Goal: Task Accomplishment & Management: Complete application form

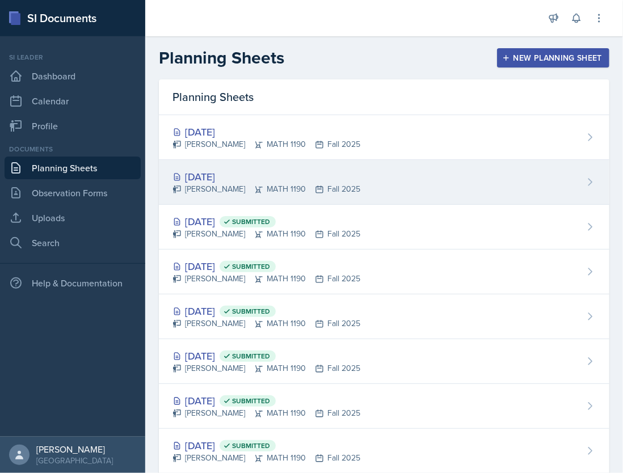
click at [334, 185] on div "[PERSON_NAME] MATH 1190 Fall 2025" at bounding box center [267, 189] width 188 height 12
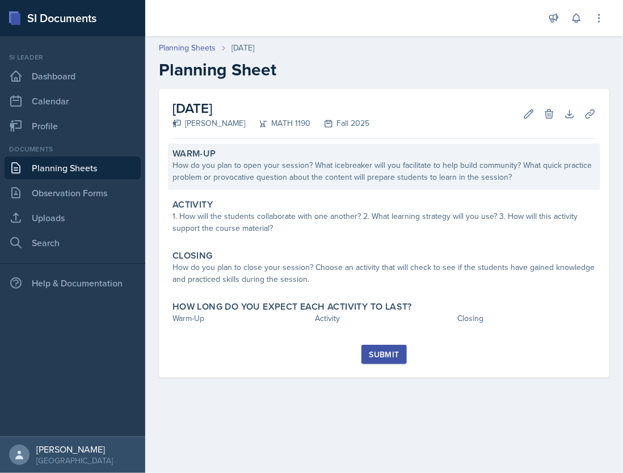
click at [301, 174] on div "How do you plan to open your session? What icebreaker will you facilitate to he…" at bounding box center [384, 171] width 423 height 24
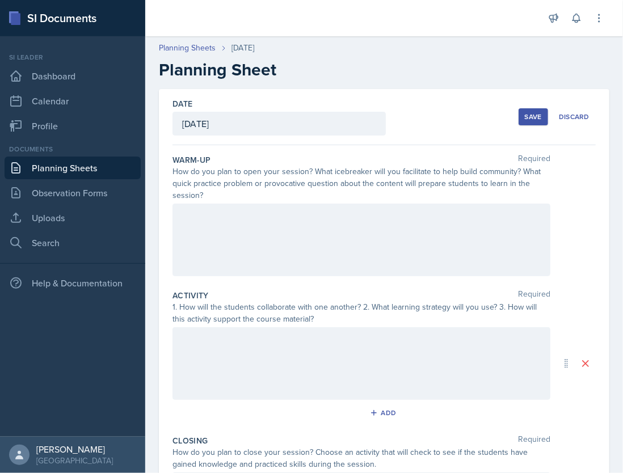
click at [303, 226] on div at bounding box center [362, 240] width 378 height 73
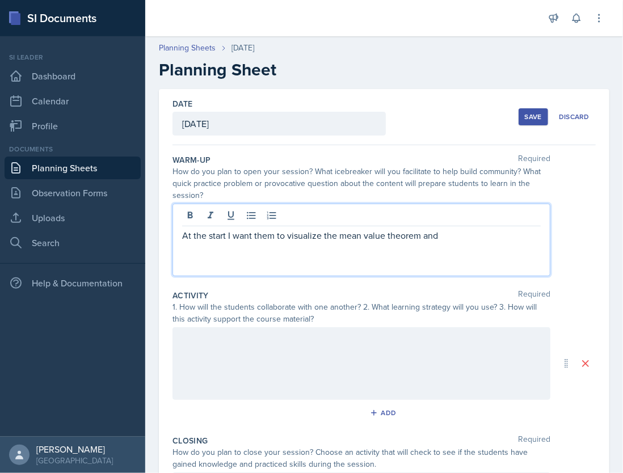
click at [461, 238] on p "At the start I want them to visualize the mean value theorem and" at bounding box center [361, 236] width 359 height 14
click at [413, 254] on p "At the start I want them to visualize the mean value theorem and so I put 4 con…" at bounding box center [361, 242] width 359 height 27
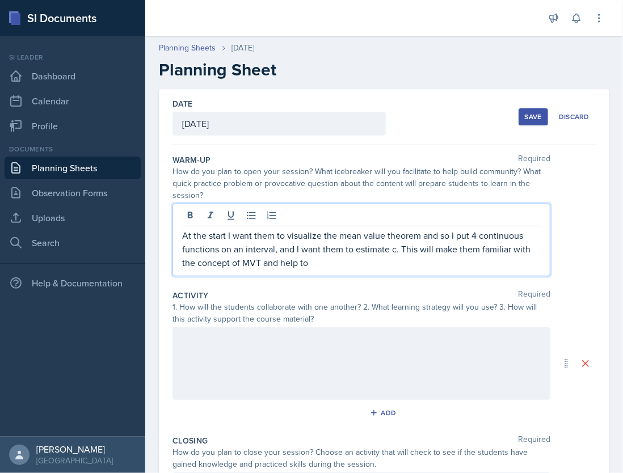
click at [327, 264] on p "At the start I want them to visualize the mean value theorem and so I put 4 con…" at bounding box center [361, 249] width 359 height 41
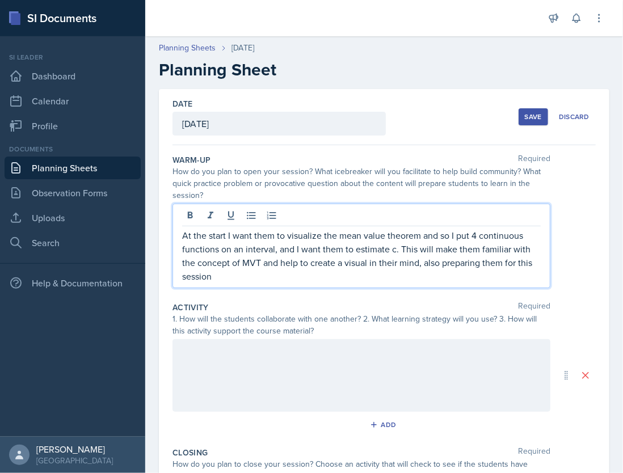
click at [292, 363] on div at bounding box center [362, 375] width 378 height 73
click at [304, 259] on p "At the start I want them to visualize the mean value theorem and so I put 4 con…" at bounding box center [361, 256] width 359 height 54
click at [276, 352] on div at bounding box center [362, 375] width 378 height 73
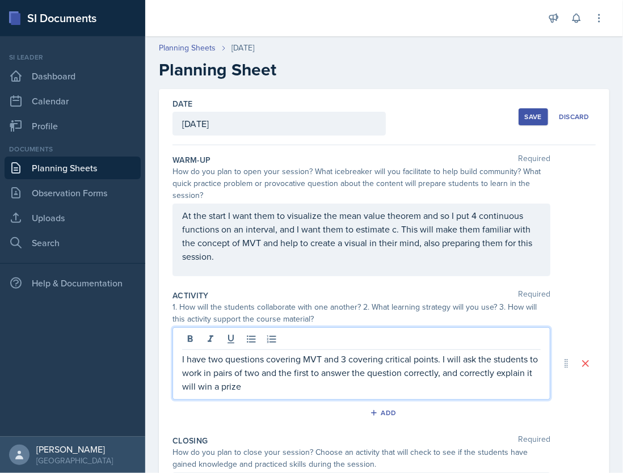
click at [302, 384] on p "I have two questions covering MVT and 3 covering critical points. I will ask th…" at bounding box center [361, 372] width 359 height 41
click at [292, 389] on p "I have two questions covering MVT and 3 covering critical points. I will ask th…" at bounding box center [361, 372] width 359 height 41
click at [461, 372] on p "I have two questions covering MVT and 3 covering critical points. I will ask th…" at bounding box center [361, 372] width 359 height 41
click at [410, 390] on p "I have two questions covering MVT and 3 covering critical points. I will ask th…" at bounding box center [361, 372] width 359 height 41
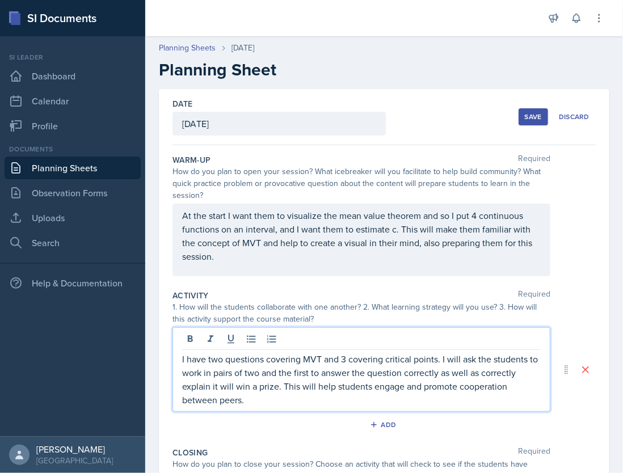
click at [270, 399] on p "I have two questions covering MVT and 3 covering critical points. I will ask th…" at bounding box center [361, 379] width 359 height 54
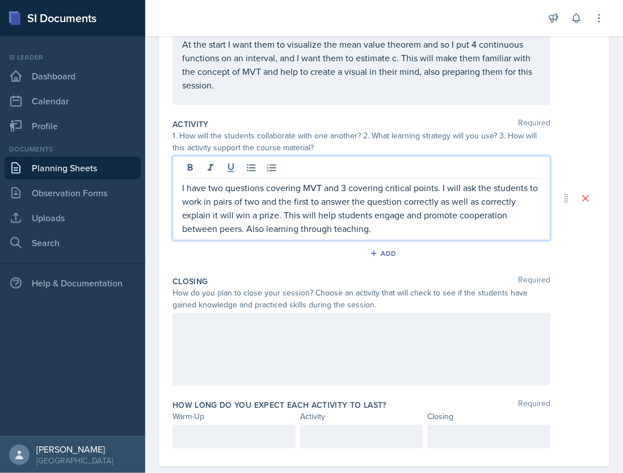
scroll to position [179, 0]
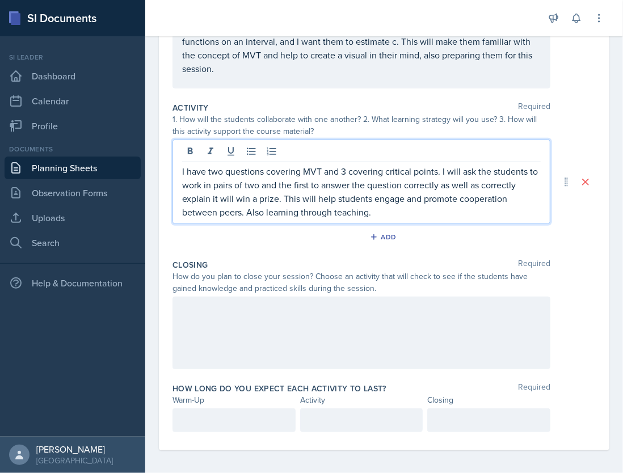
click at [221, 427] on p at bounding box center [234, 421] width 104 height 14
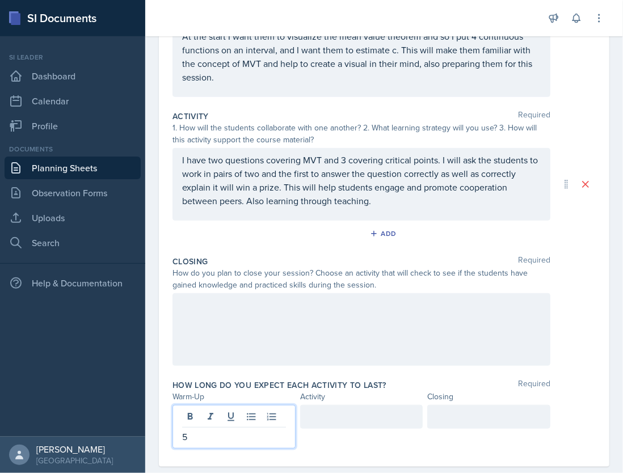
click at [313, 421] on div at bounding box center [361, 417] width 123 height 24
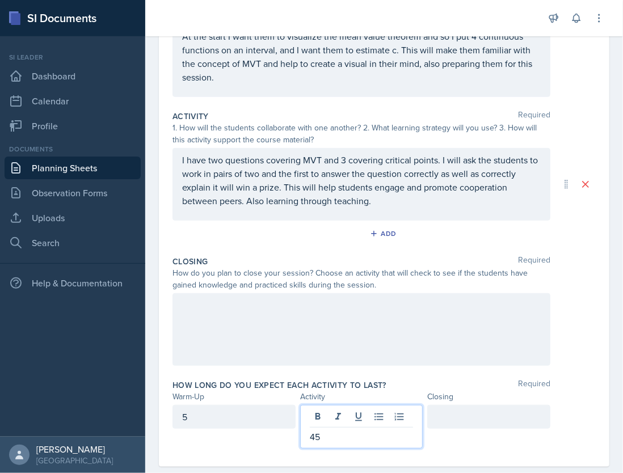
click at [474, 412] on div at bounding box center [488, 417] width 123 height 24
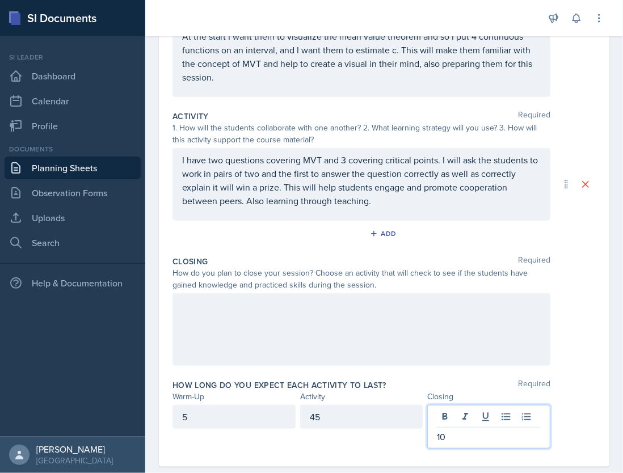
click at [317, 322] on div at bounding box center [362, 329] width 378 height 73
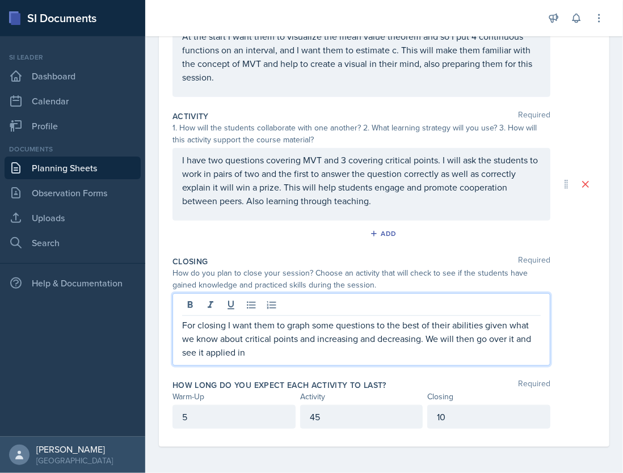
drag, startPoint x: 516, startPoint y: 338, endPoint x: 536, endPoint y: 384, distance: 50.1
click at [536, 384] on div "Warm-Up Required How do you plan to open your session? What icebreaker will you…" at bounding box center [384, 206] width 423 height 481
click at [400, 352] on p "For closing I want them to graph some questions to the best of their abilities …" at bounding box center [361, 338] width 359 height 41
drag, startPoint x: 400, startPoint y: 351, endPoint x: 368, endPoint y: 344, distance: 32.6
click at [368, 344] on p "For closing I want them to graph some questions to the best of their abilities …" at bounding box center [361, 338] width 359 height 41
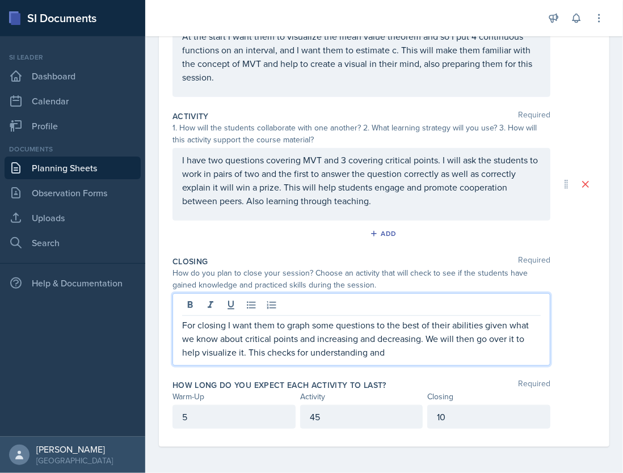
click at [383, 351] on p "For closing I want them to graph some questions to the best of their abilities …" at bounding box center [361, 338] width 359 height 41
click at [389, 353] on p "For closing I want them to graph some questions to the best of their abilities …" at bounding box center [361, 338] width 359 height 41
click at [387, 349] on p "For closing I want them to graph some questions to the best of their abilities …" at bounding box center [361, 338] width 359 height 41
click at [491, 355] on p "For closing I want them to graph some questions to the best of their abilities …" at bounding box center [361, 338] width 359 height 41
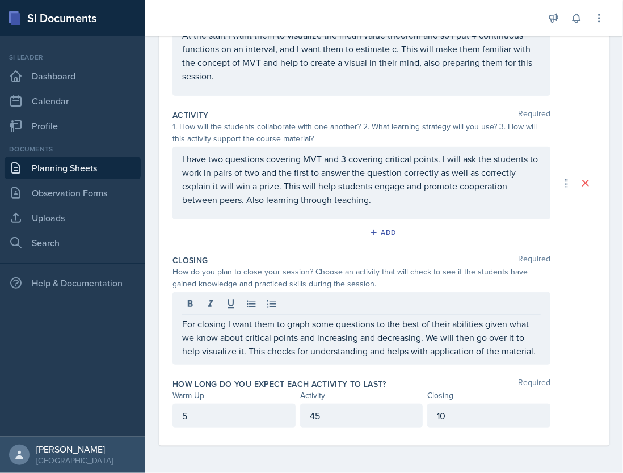
click at [424, 201] on div "I have two questions covering MVT and 3 covering critical points. I will ask th…" at bounding box center [362, 183] width 378 height 73
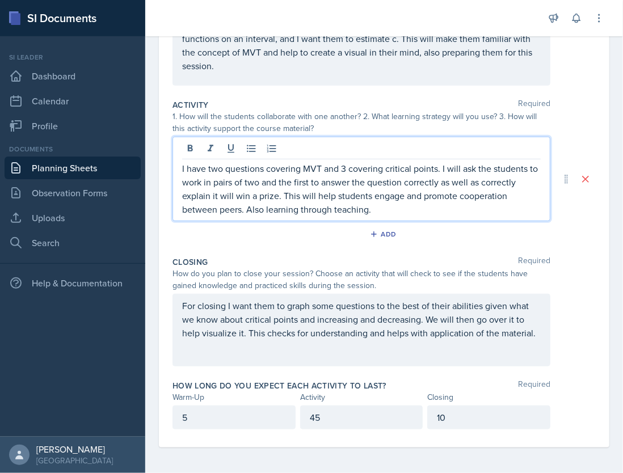
click at [428, 73] on div "At the start I want them to visualize the mean value theorem and so I put 4 con…" at bounding box center [362, 49] width 378 height 73
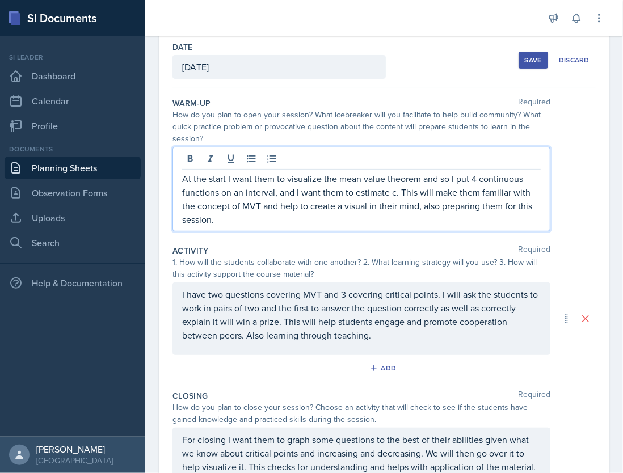
scroll to position [27, 0]
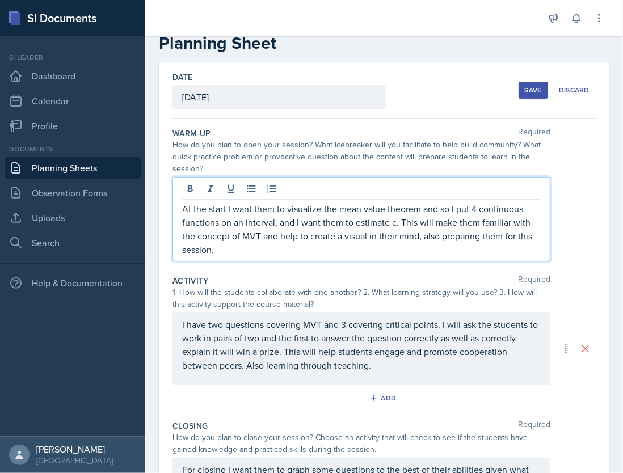
click at [525, 93] on div "Save" at bounding box center [533, 90] width 17 height 9
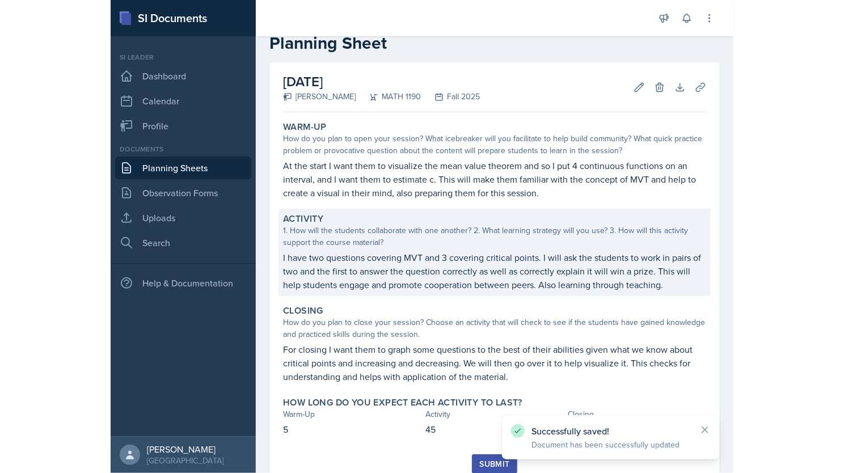
scroll to position [68, 0]
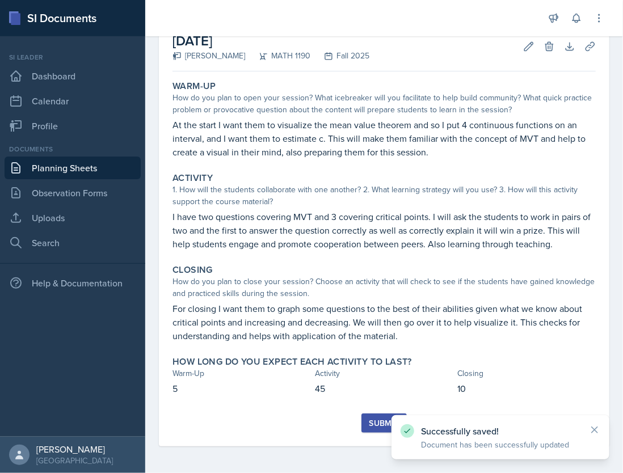
click at [49, 168] on link "Planning Sheets" at bounding box center [73, 168] width 136 height 23
